Goal: Task Accomplishment & Management: Complete application form

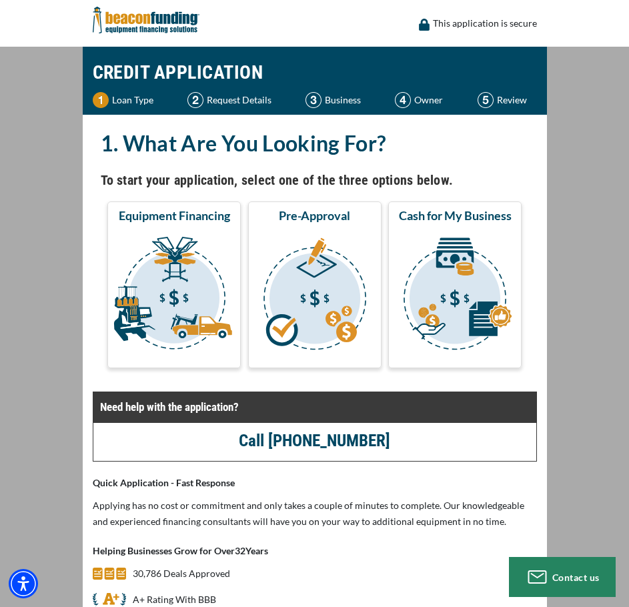
click at [182, 304] on img "submit" at bounding box center [174, 295] width 128 height 133
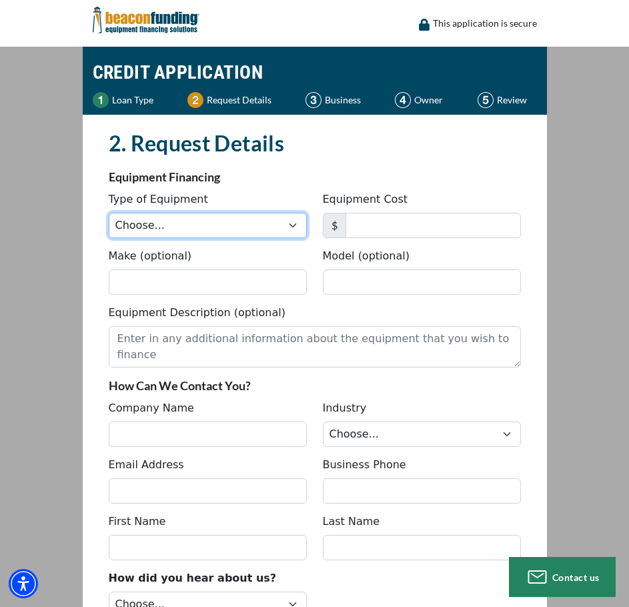
click at [200, 225] on select "Choose... Backhoe Boom/Bucket Truck Chipper Commercial Mower Crane DTG/DTF Prin…" at bounding box center [208, 225] width 198 height 25
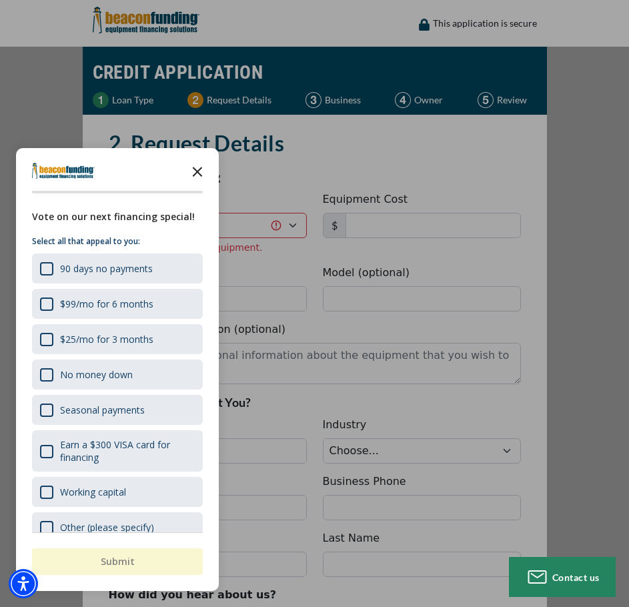
click at [198, 169] on icon "Close the survey" at bounding box center [197, 170] width 27 height 27
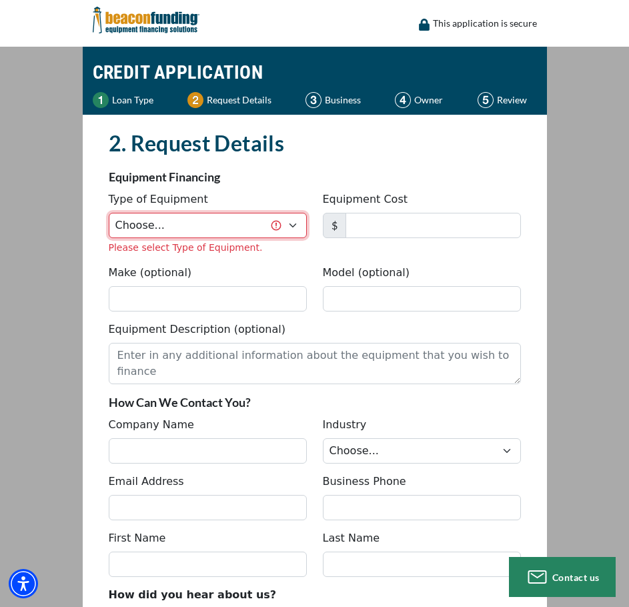
click at [186, 229] on select "Choose... Backhoe Boom/Bucket Truck Chipper Commercial Mower Crane DTG/DTF Prin…" at bounding box center [208, 225] width 198 height 25
select select "9"
click at [109, 213] on select "Choose... Backhoe Boom/Bucket Truck Chipper Commercial Mower Crane DTG/DTF Prin…" at bounding box center [208, 225] width 198 height 25
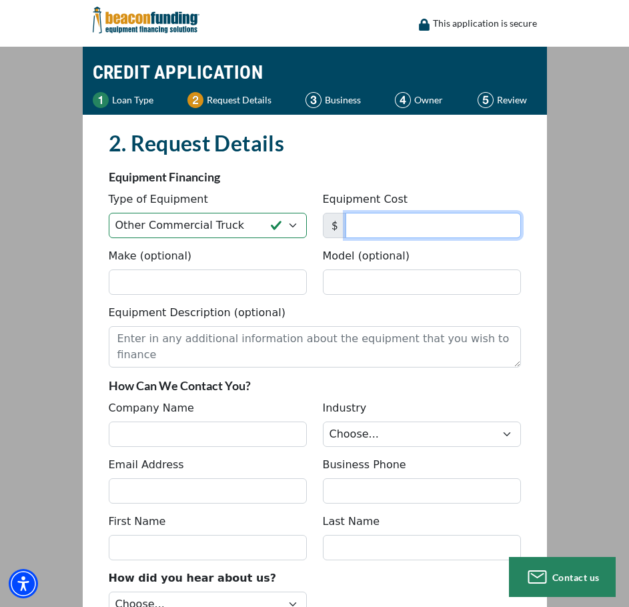
click at [374, 232] on input "Equipment Cost" at bounding box center [434, 225] width 176 height 25
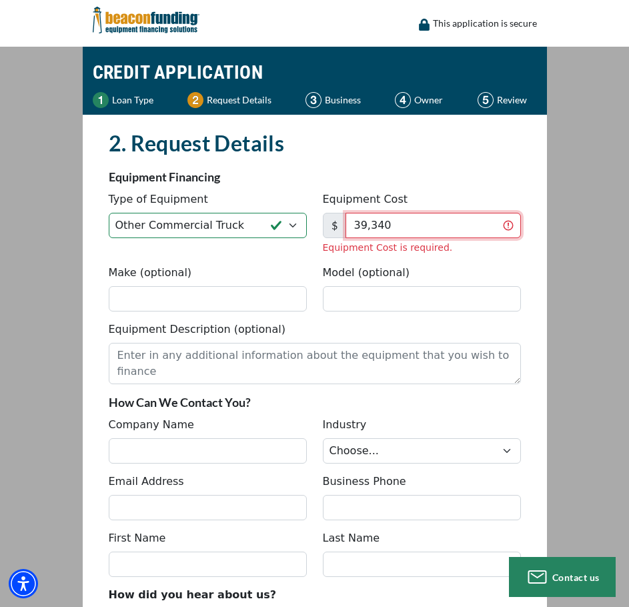
type input "39,340"
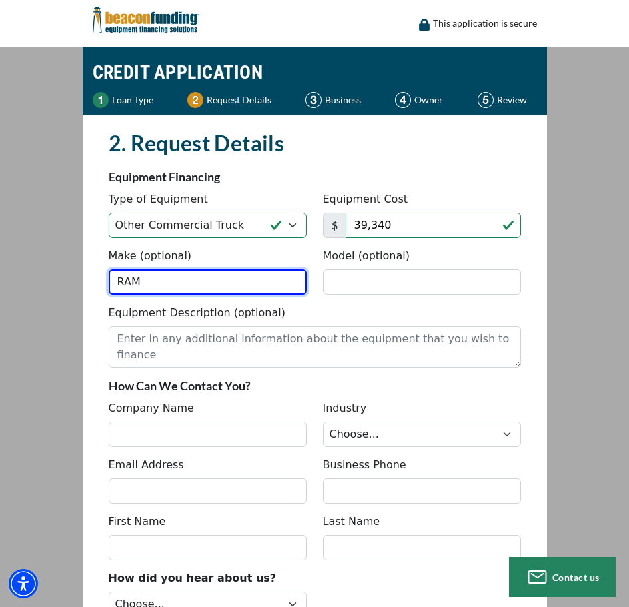
type input "RAM"
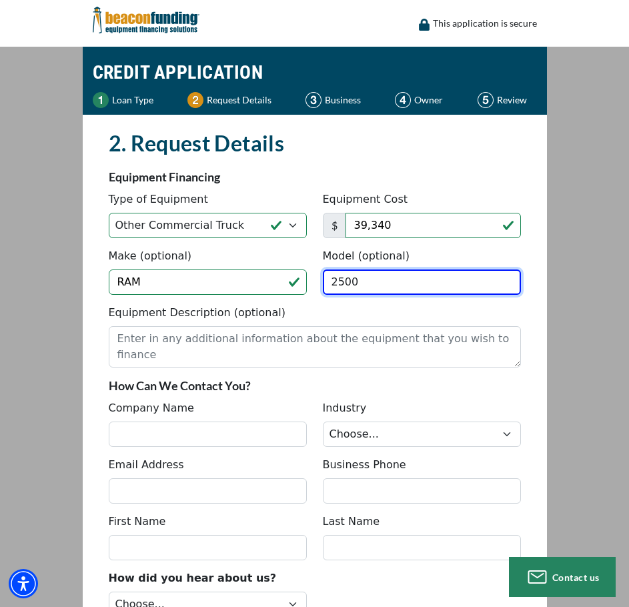
type input "2500"
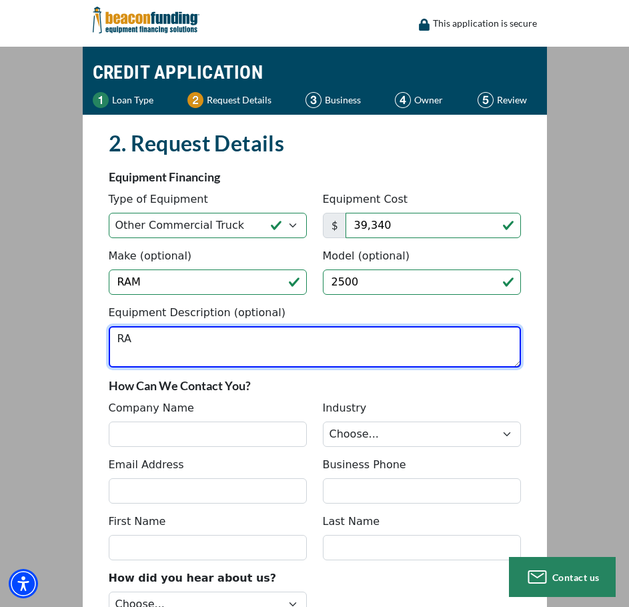
type textarea "R"
type textarea "2020 RAM 3500 SERVICE/UTILITY BODY TRUCK"
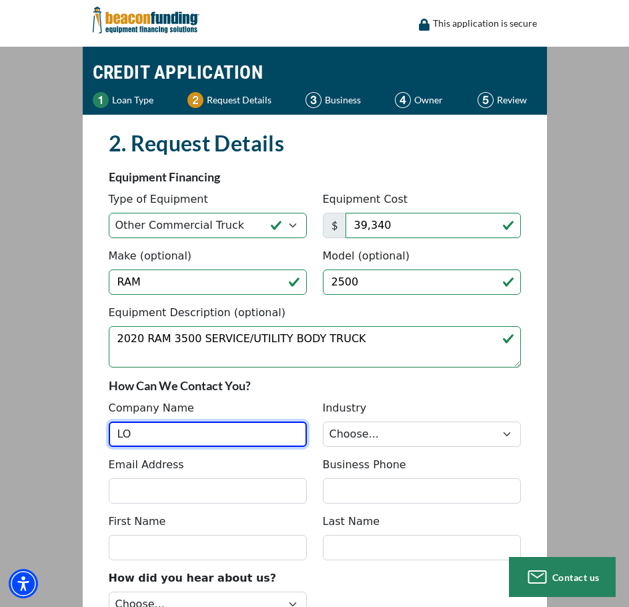
type input "L"
type input "CASE WATER SYSTEMS"
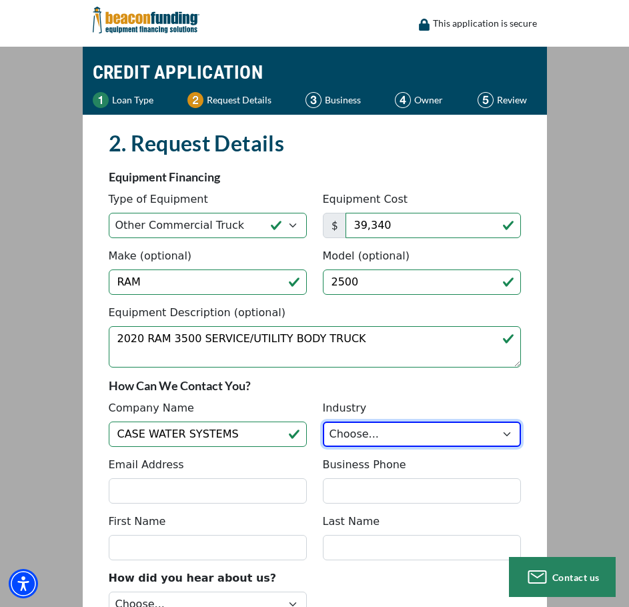
click at [360, 428] on select "Choose... Towing Landscape/Hardscape Decorated Apparel Septic Light Constructio…" at bounding box center [422, 434] width 198 height 25
select select "5"
click at [323, 422] on select "Choose... Towing Landscape/Hardscape Decorated Apparel Septic Light Constructio…" at bounding box center [422, 434] width 198 height 25
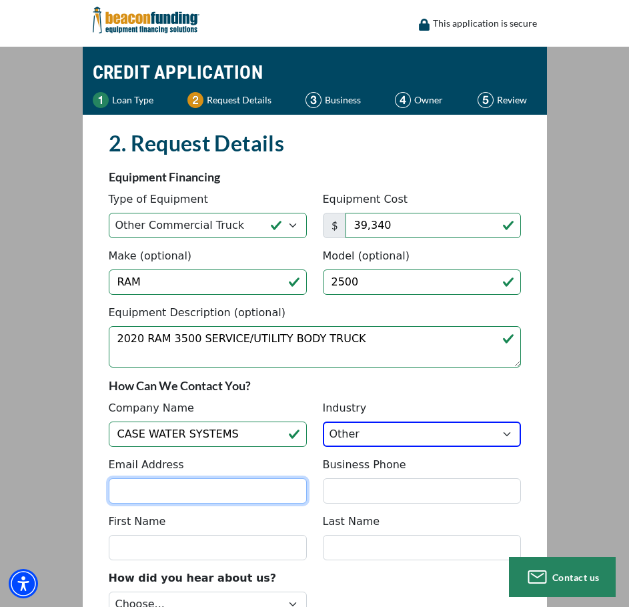
click at [186, 482] on input "Email Address" at bounding box center [208, 490] width 198 height 25
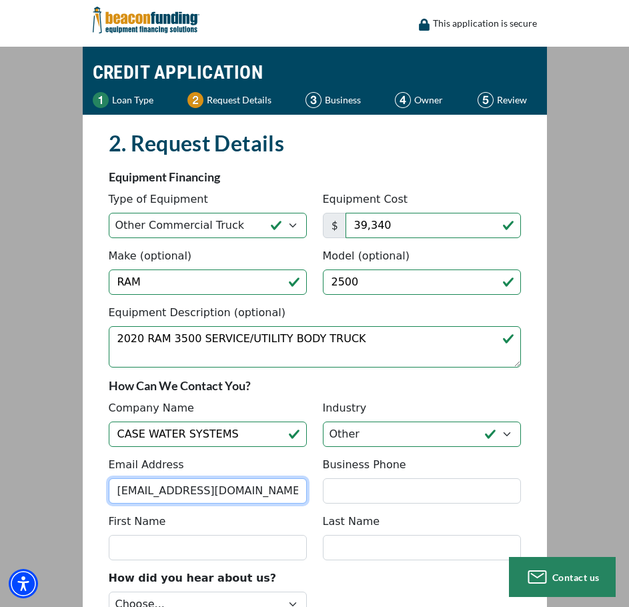
scroll to position [0, 3]
type input "LORENZO3LORENZO222@GMAIL.COM"
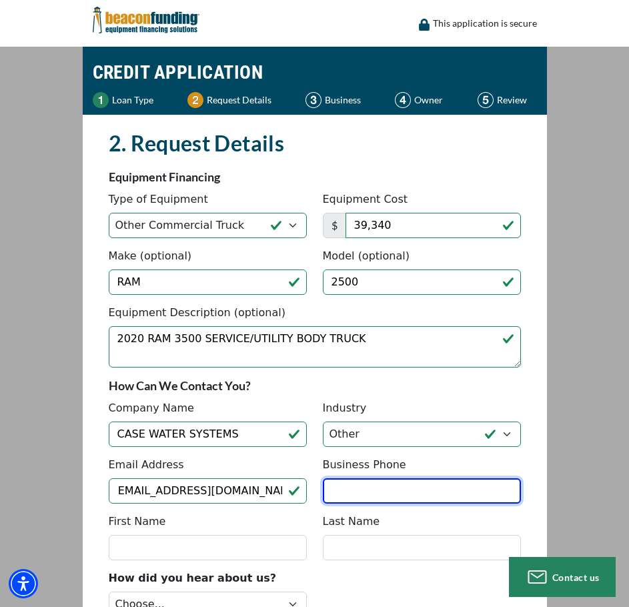
scroll to position [0, 0]
type input "(828) 222-4160"
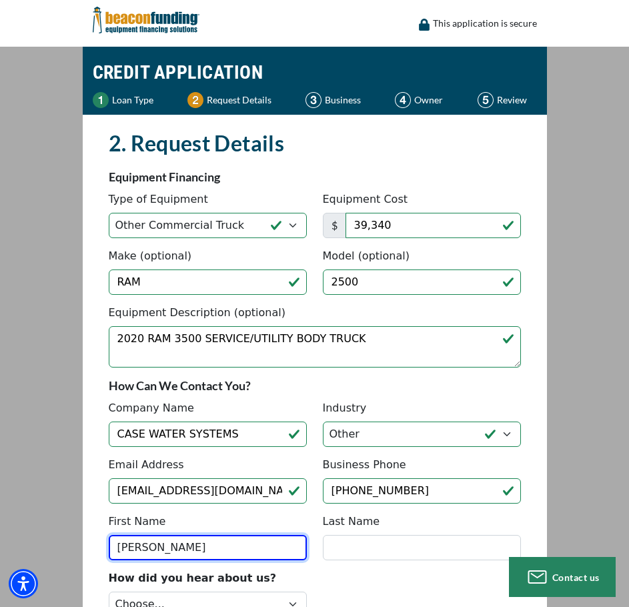
type input "LORENZO"
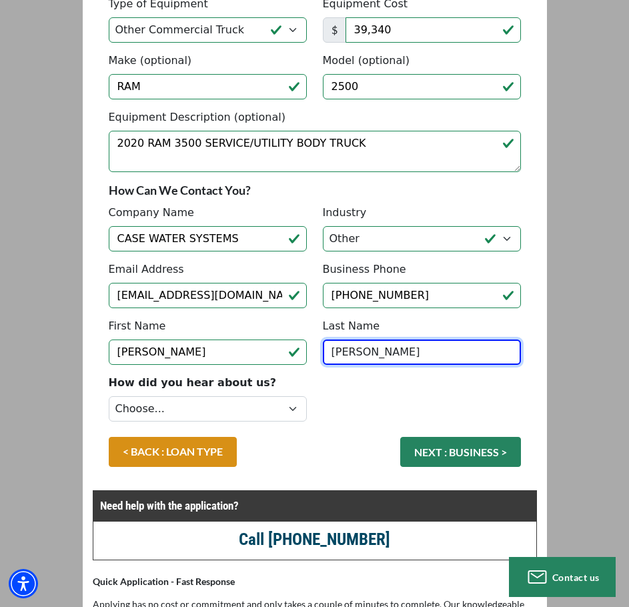
scroll to position [200, 0]
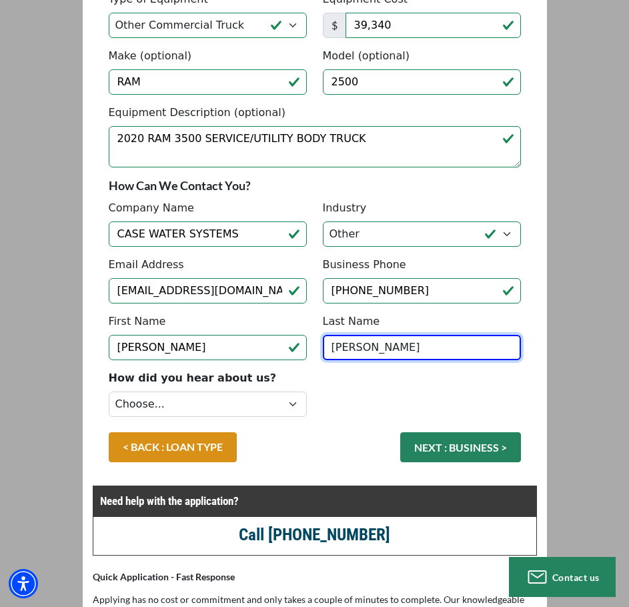
type input "GUERRERO"
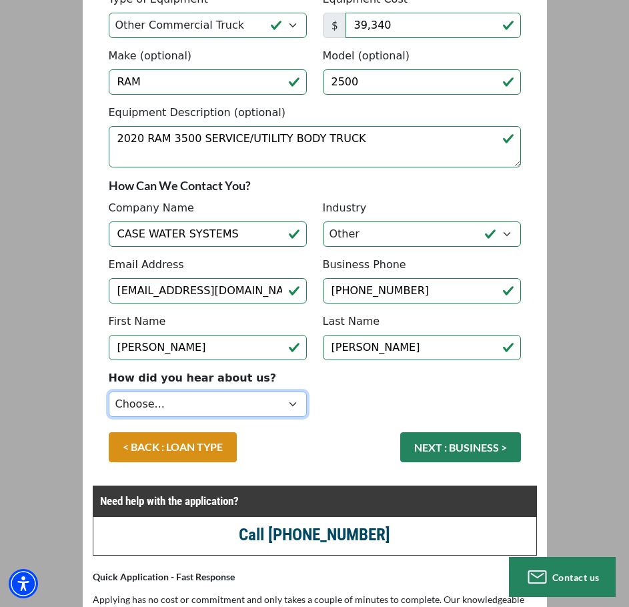
click at [246, 399] on select "Choose... Internet Search Vendor Referral Word of Mouth Client Referral Email E…" at bounding box center [208, 404] width 198 height 25
select select "14"
click at [109, 392] on select "Choose... Internet Search Vendor Referral Word of Mouth Client Referral Email E…" at bounding box center [208, 404] width 198 height 25
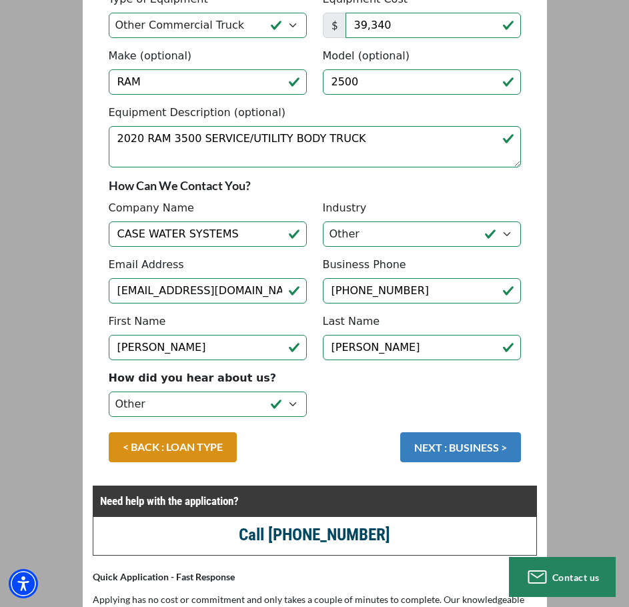
click at [470, 461] on button "NEXT : BUSINESS >" at bounding box center [460, 447] width 121 height 30
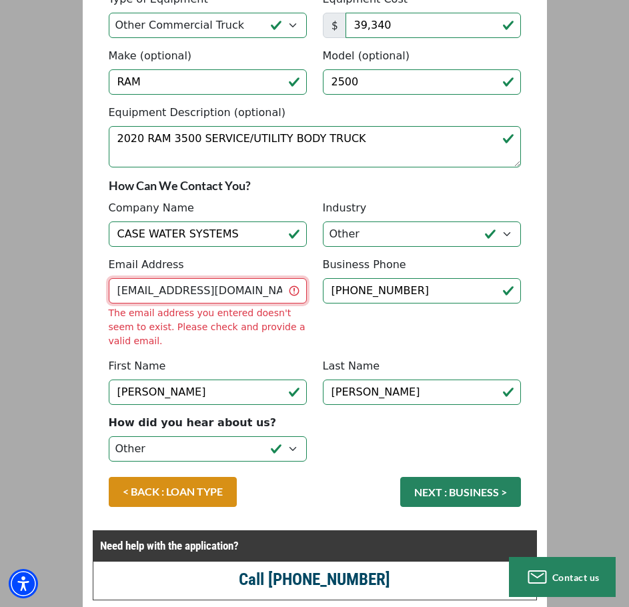
click at [220, 290] on input "LORENZO3LORENZO222@GMAIL.COM" at bounding box center [208, 290] width 198 height 25
click at [190, 300] on input "LORENZO3LORENZO222@GMAIL.COM" at bounding box center [208, 290] width 198 height 25
type input "LORENZO3LORENZO333@GMAIL.COM"
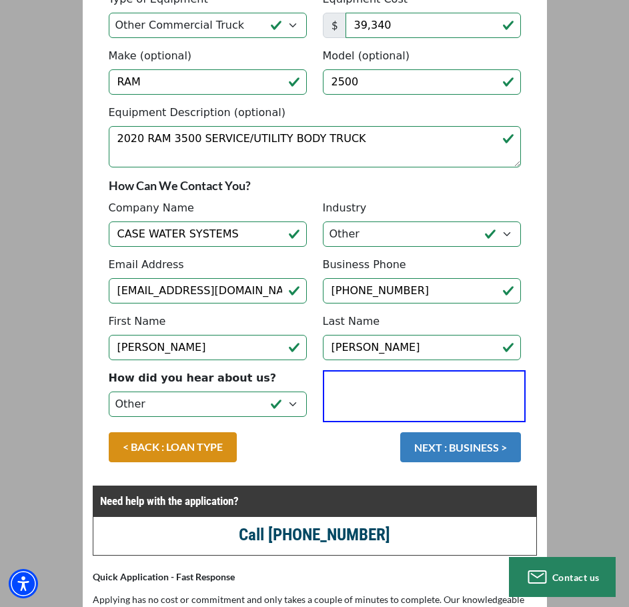
click at [484, 450] on button "NEXT : BUSINESS >" at bounding box center [460, 447] width 121 height 30
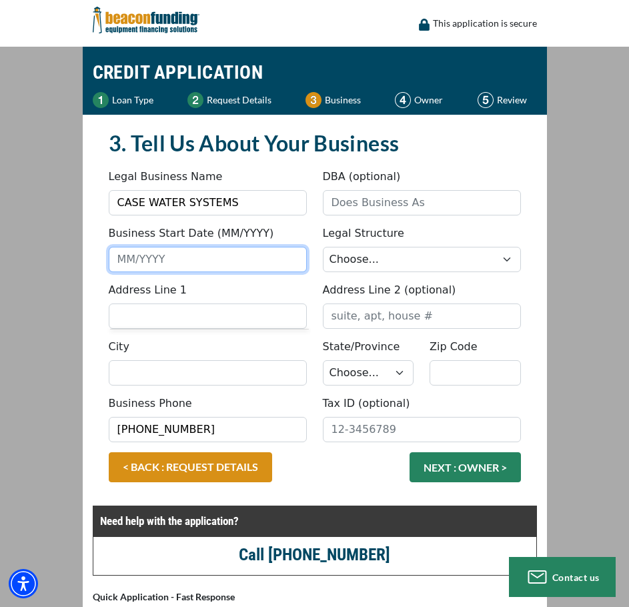
click at [165, 266] on input "Business Start Date (MM/YYYY)" at bounding box center [208, 259] width 198 height 25
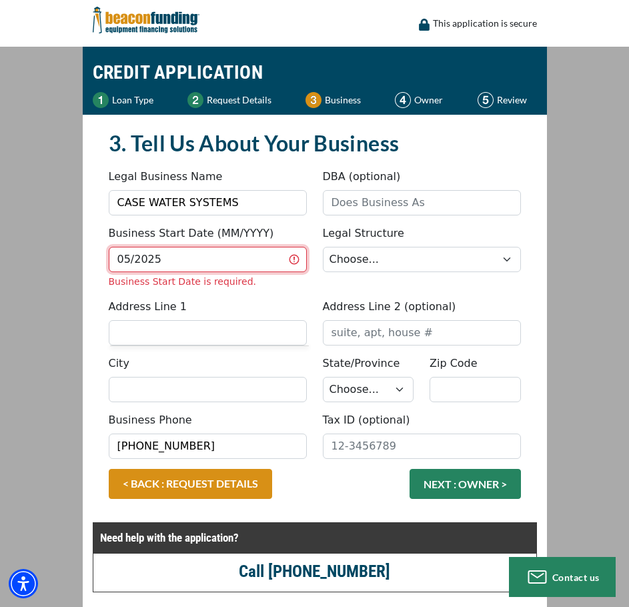
type input "05/2025"
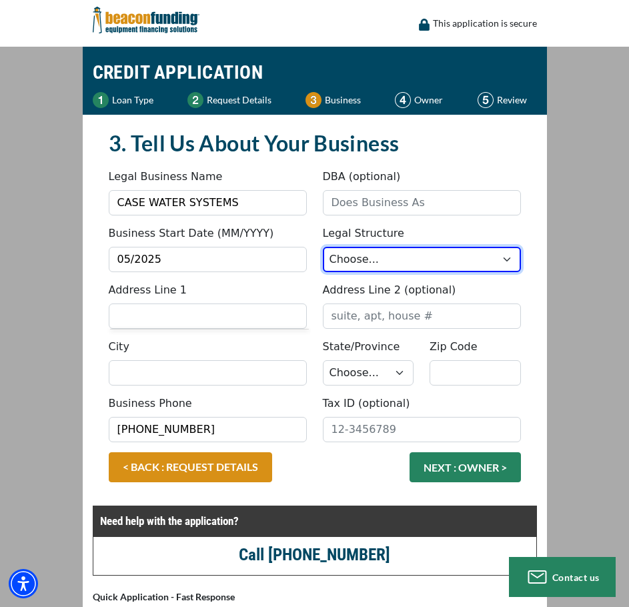
select select "2"
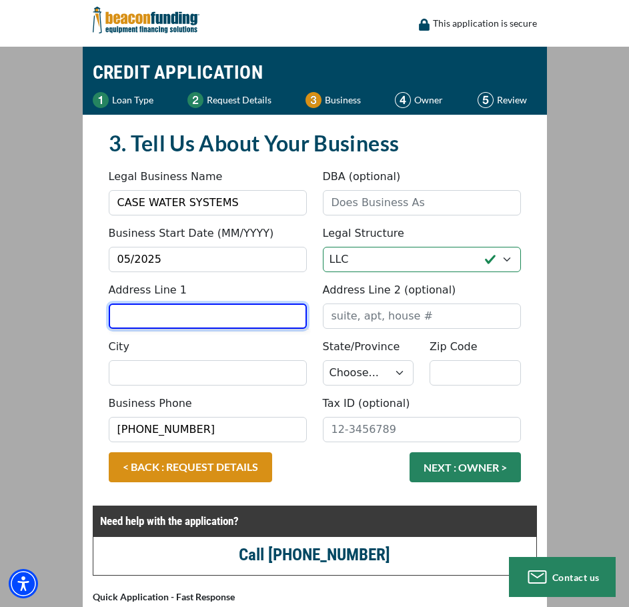
paste input "39 Hice Hill Rd"
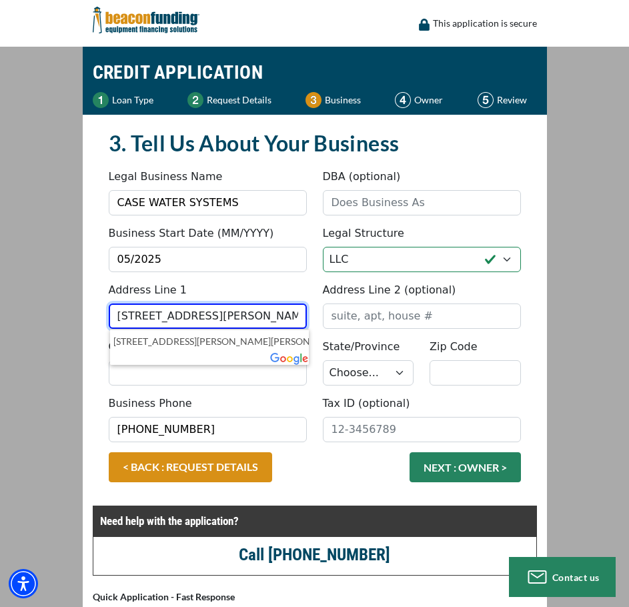
type input "39 Hice Hill Rd"
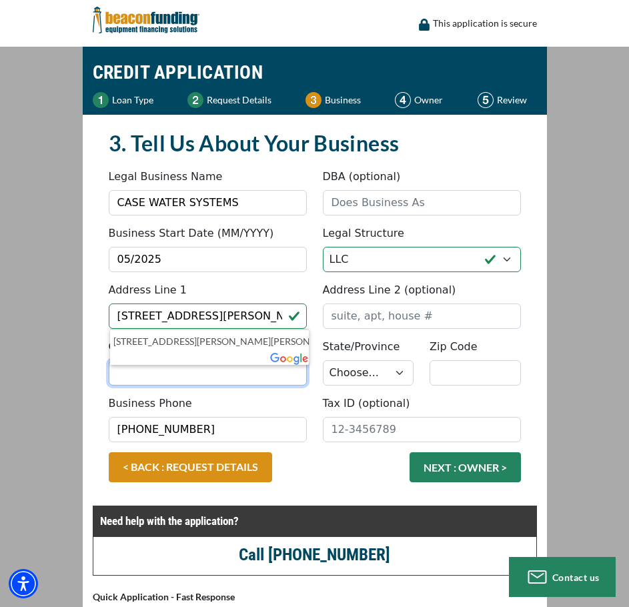
click at [163, 381] on input "City" at bounding box center [208, 372] width 198 height 25
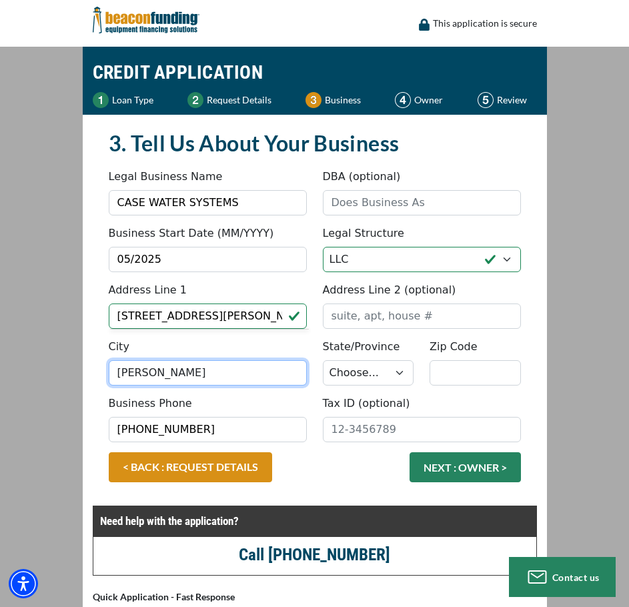
type input "CANDLER"
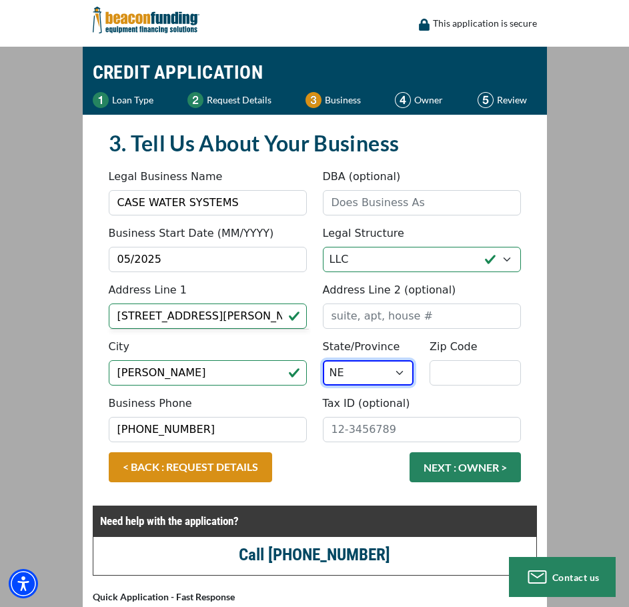
select select "35"
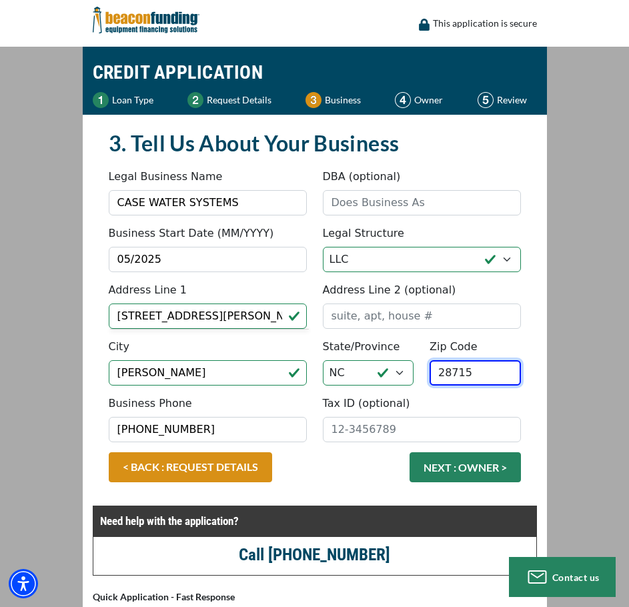
type input "28715"
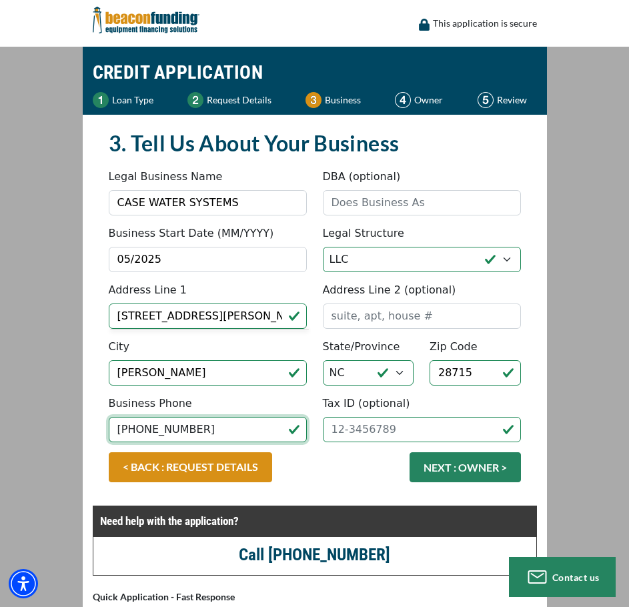
click at [193, 432] on input "(828) 222-4160" at bounding box center [208, 429] width 198 height 25
drag, startPoint x: 193, startPoint y: 432, endPoint x: 56, endPoint y: 434, distance: 136.8
click at [56, 434] on main "CREDIT APPLICATION Loan Type Request Details Business Owner Review" at bounding box center [314, 440] width 629 height 787
type input "[PHONE_NUMBER]"
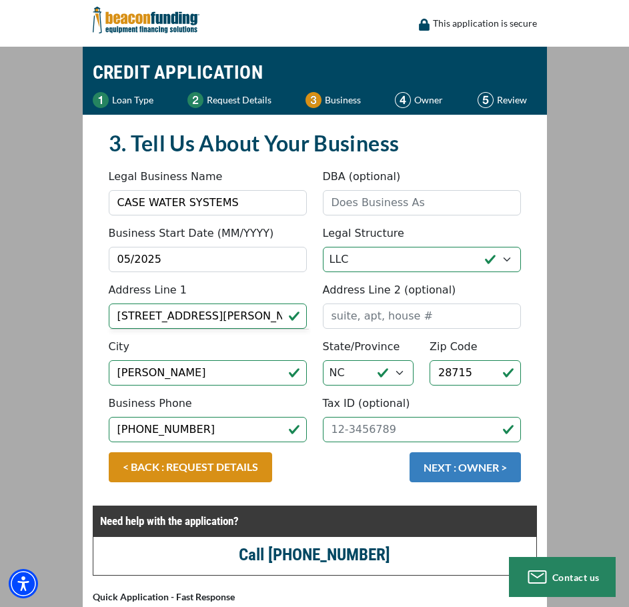
click at [498, 474] on button "NEXT : OWNER >" at bounding box center [465, 467] width 111 height 30
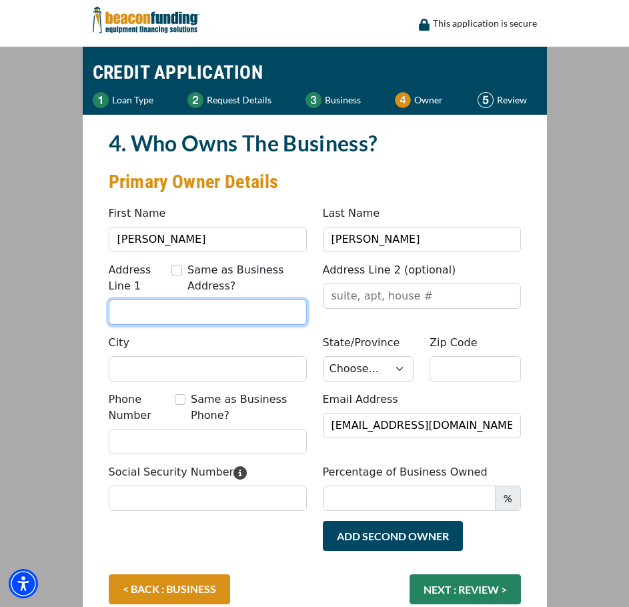
click at [155, 309] on input "Address Line 1" at bounding box center [208, 312] width 198 height 25
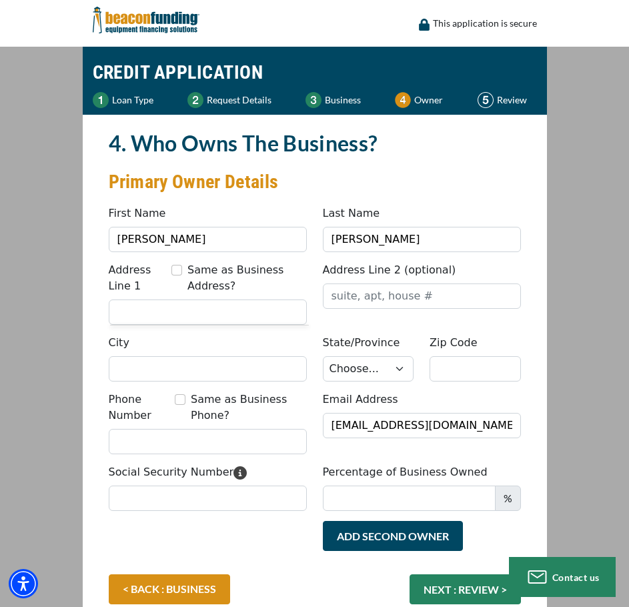
click at [81, 230] on div "CREDIT APPLICATION Loan Type Request Details Business Owner Review" at bounding box center [315, 501] width 480 height 909
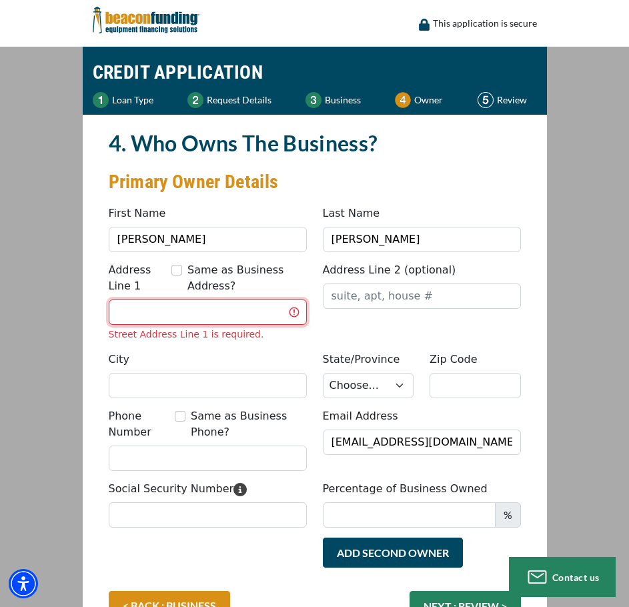
click at [211, 312] on input "Address Line 1" at bounding box center [208, 312] width 198 height 25
click at [220, 312] on input "Address Line 1" at bounding box center [208, 312] width 198 height 25
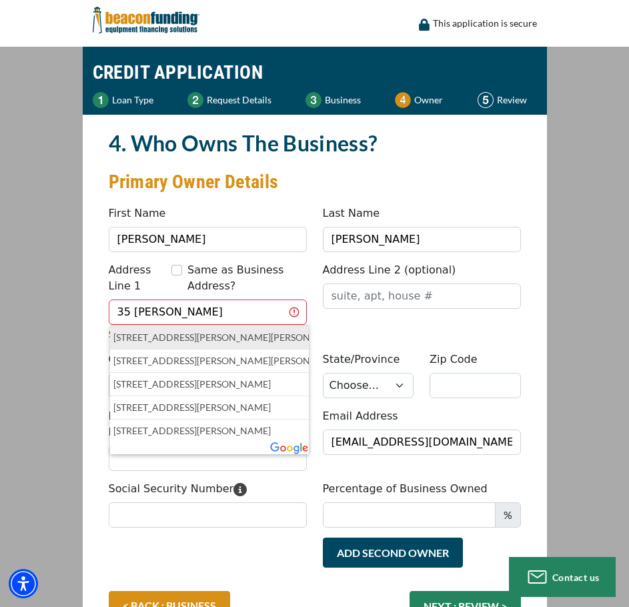
click at [188, 333] on p "35 Hice Hill Rd, Candler, NC, USA" at bounding box center [209, 338] width 193 height 16
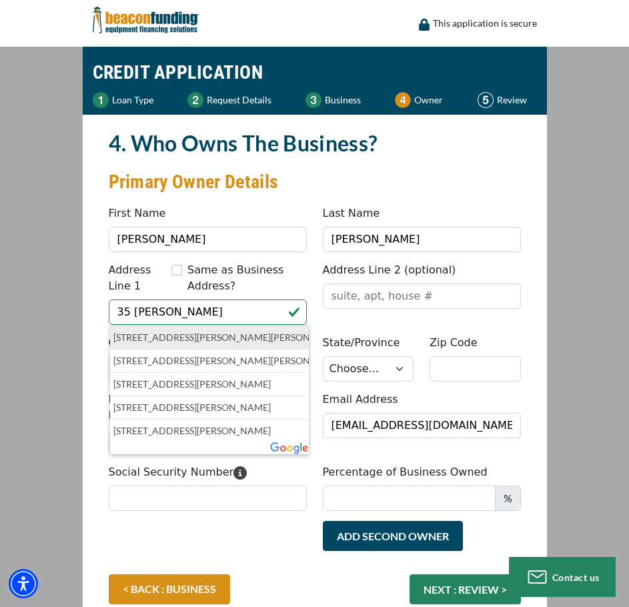
type input "[STREET_ADDRESS][PERSON_NAME][PERSON_NAME]"
type input "Candler"
select select "35"
type input "28715"
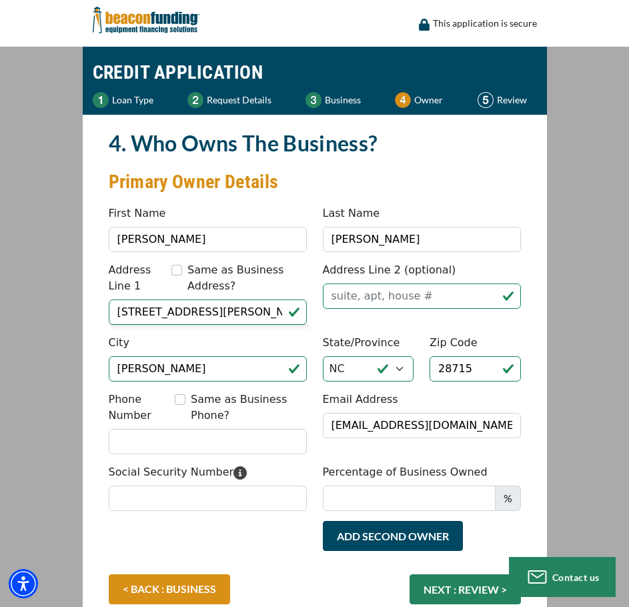
click at [175, 427] on div "Phone Number Same as Business Phone?" at bounding box center [208, 410] width 198 height 37
click at [162, 432] on input "Phone Number" at bounding box center [208, 441] width 198 height 25
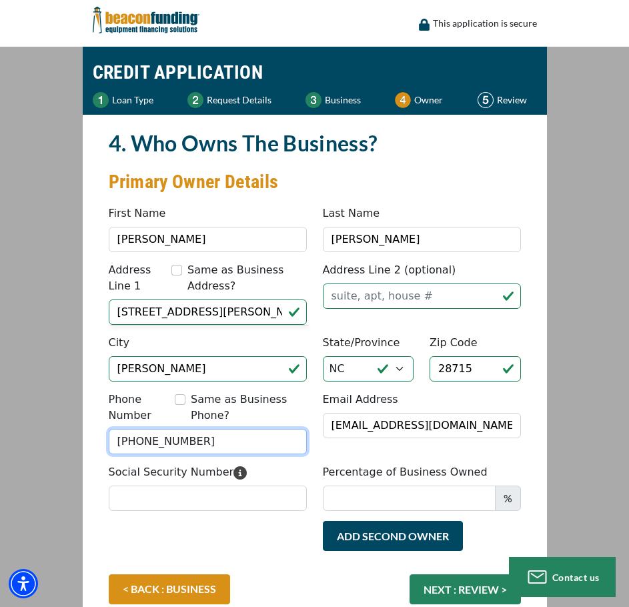
type input "(971) 413-9264"
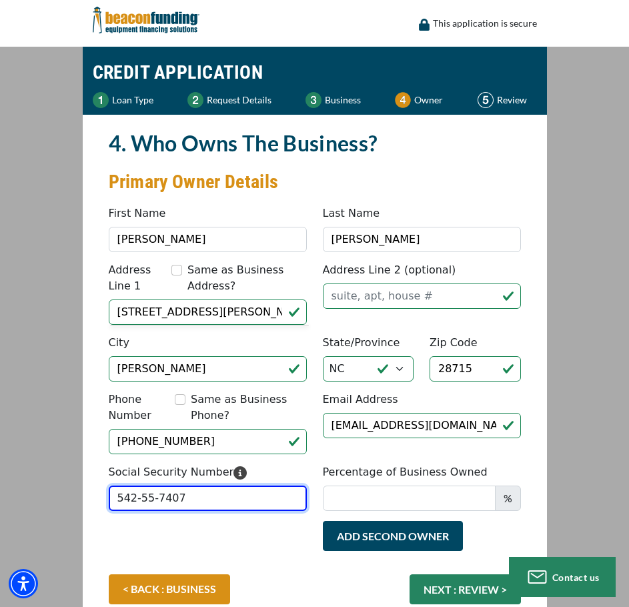
type input "542-55-7407"
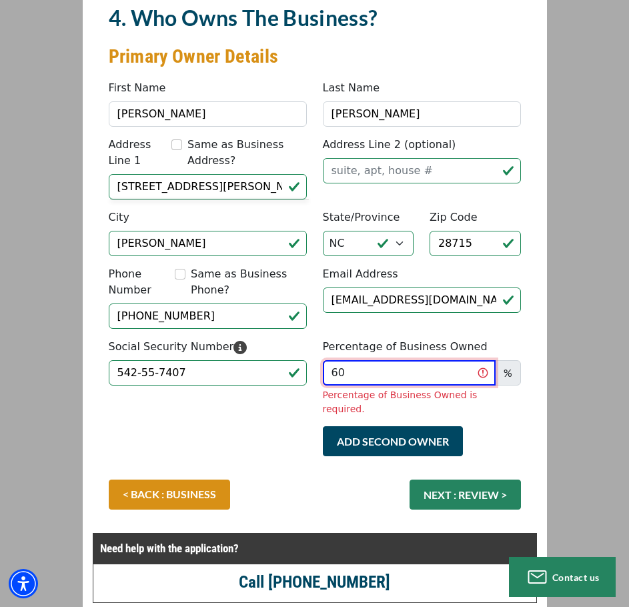
scroll to position [133, 0]
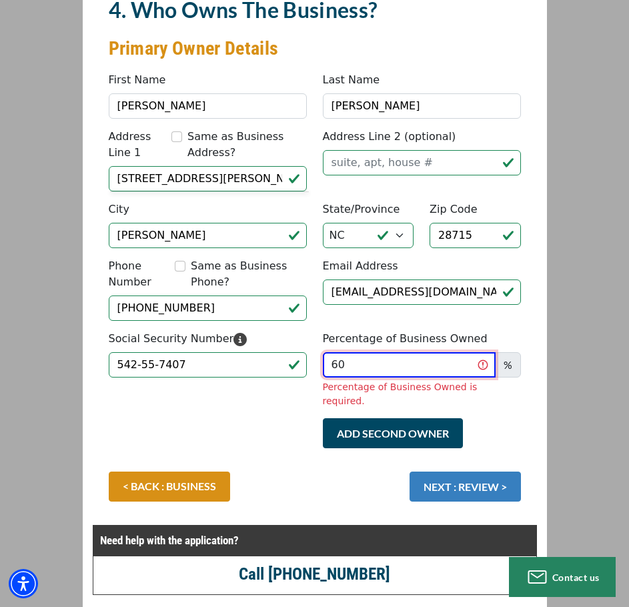
type input "60"
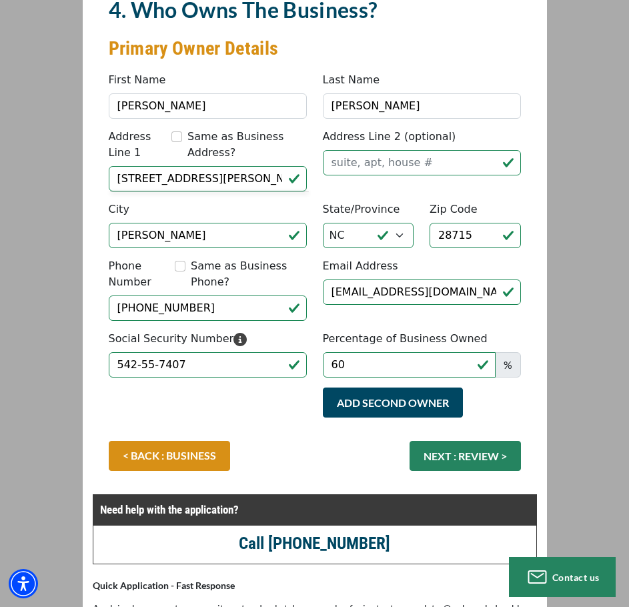
click at [476, 478] on div "< BACK : BUSINESS NEXT : REVIEW >" at bounding box center [315, 462] width 428 height 43
click at [466, 448] on button "NEXT : REVIEW >" at bounding box center [465, 456] width 111 height 30
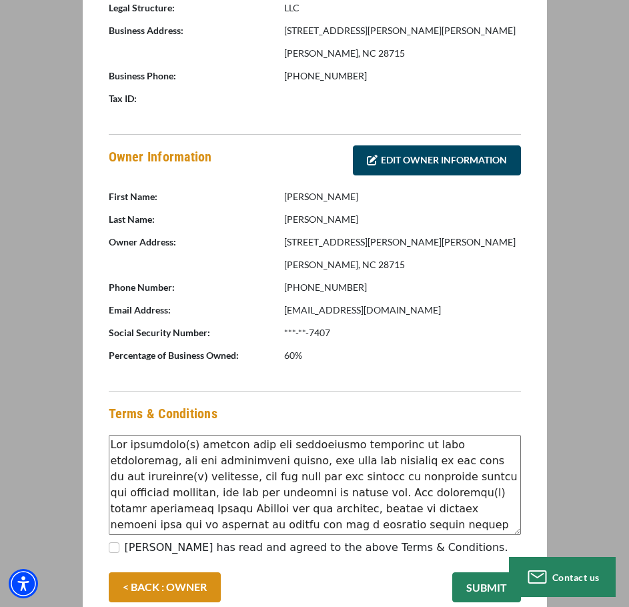
scroll to position [734, 0]
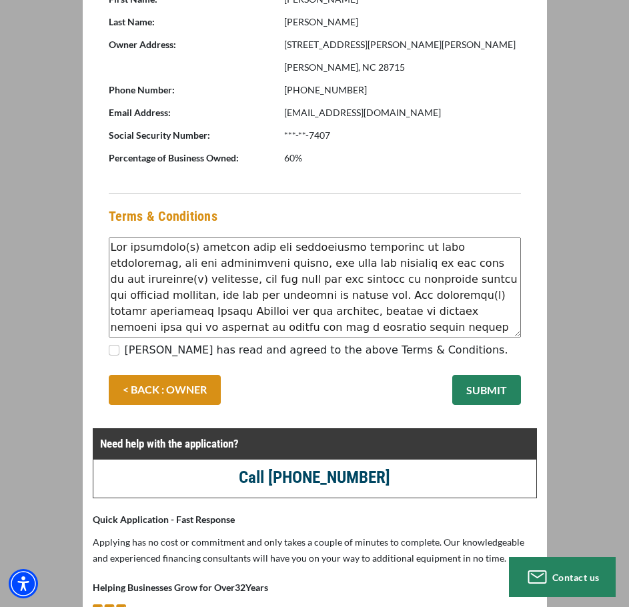
click at [105, 354] on div "[PERSON_NAME] has read and agreed to the above Terms & Conditions." at bounding box center [315, 353] width 428 height 23
click at [115, 352] on input "[PERSON_NAME] has read and agreed to the above Terms & Conditions." at bounding box center [114, 350] width 11 height 11
checkbox input "true"
click at [505, 387] on button "SUBMIT" at bounding box center [486, 390] width 69 height 30
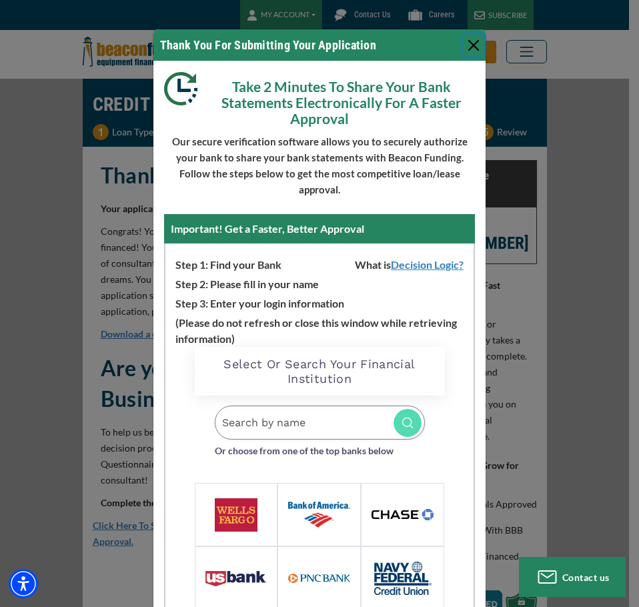
click at [468, 38] on button "Close" at bounding box center [473, 45] width 21 height 21
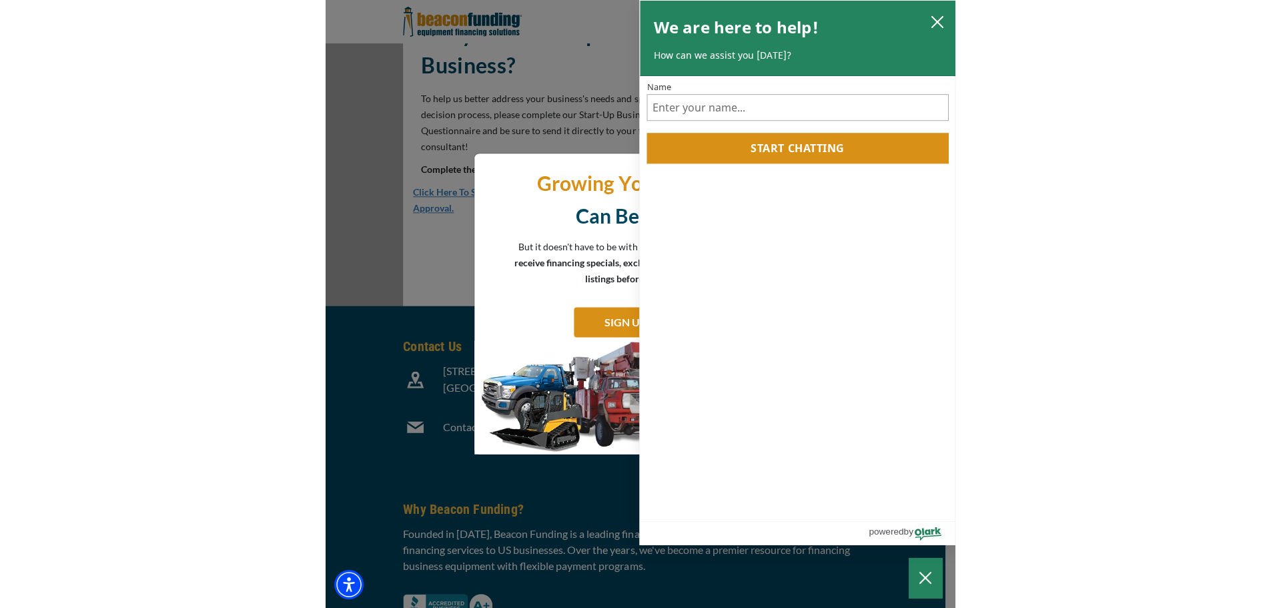
scroll to position [201, 0]
